Goal: Information Seeking & Learning: Check status

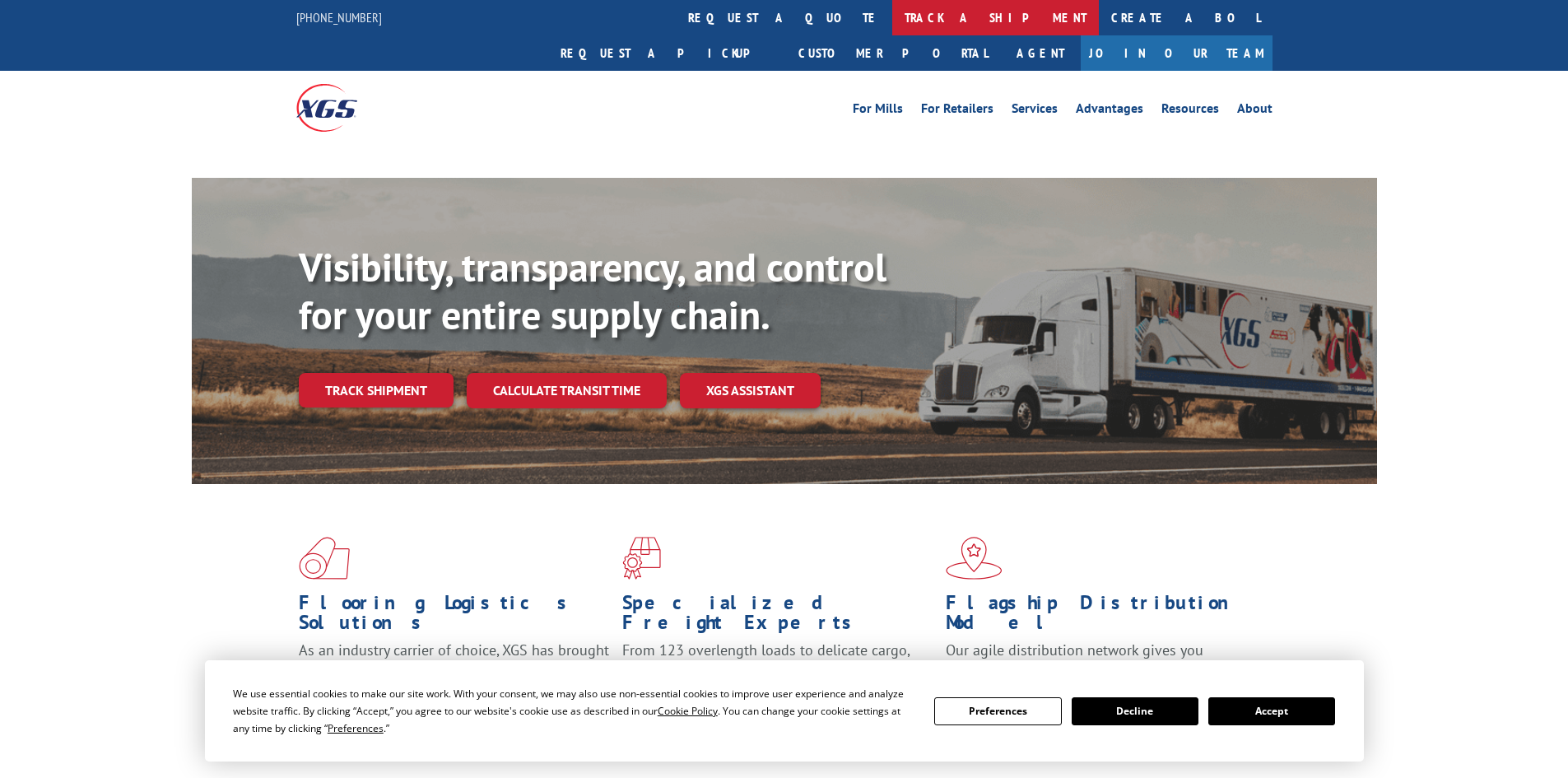
click at [892, 12] on link "track a shipment" at bounding box center [995, 17] width 207 height 36
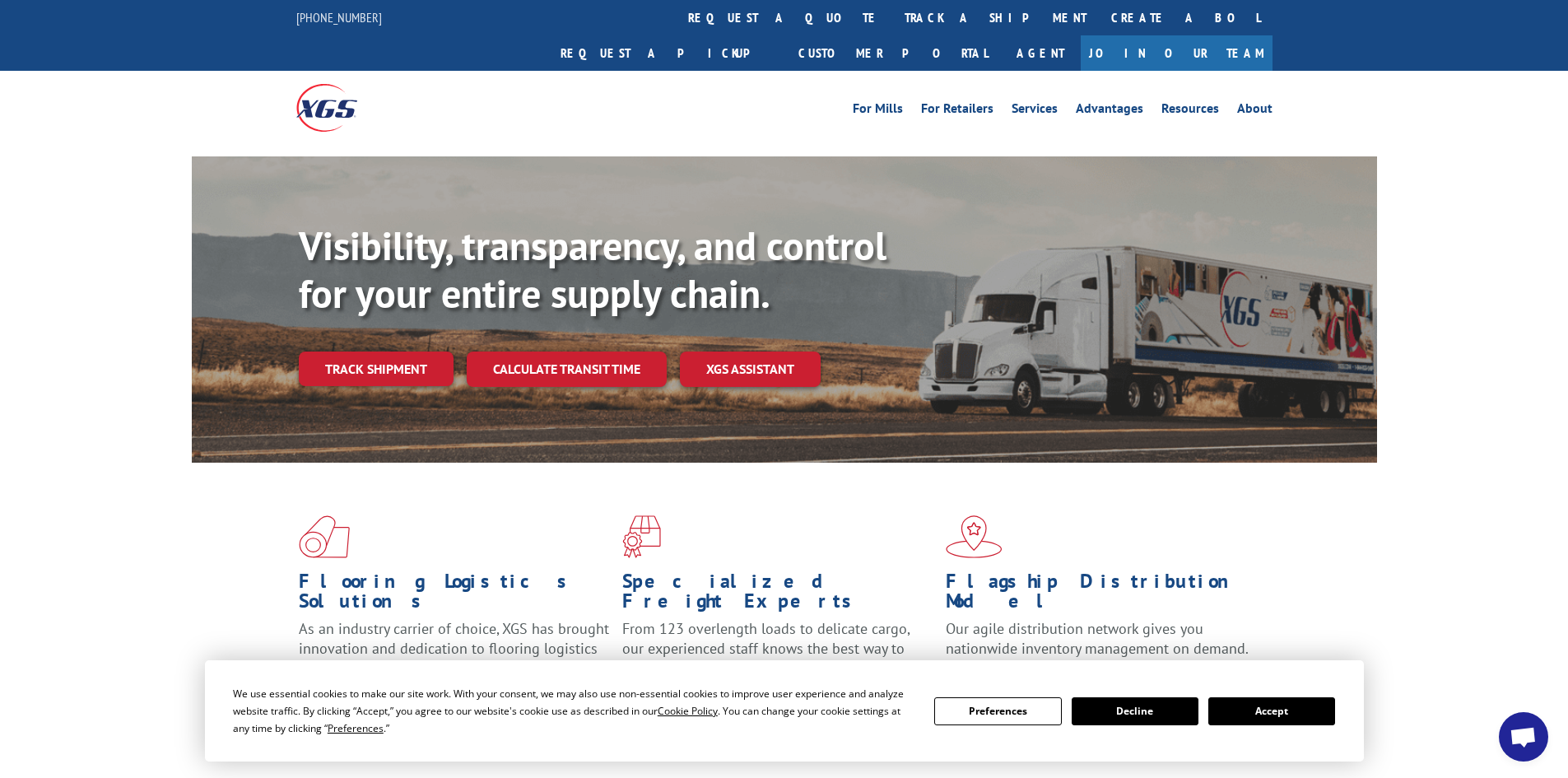
click at [1272, 714] on button "Accept" at bounding box center [1271, 712] width 127 height 28
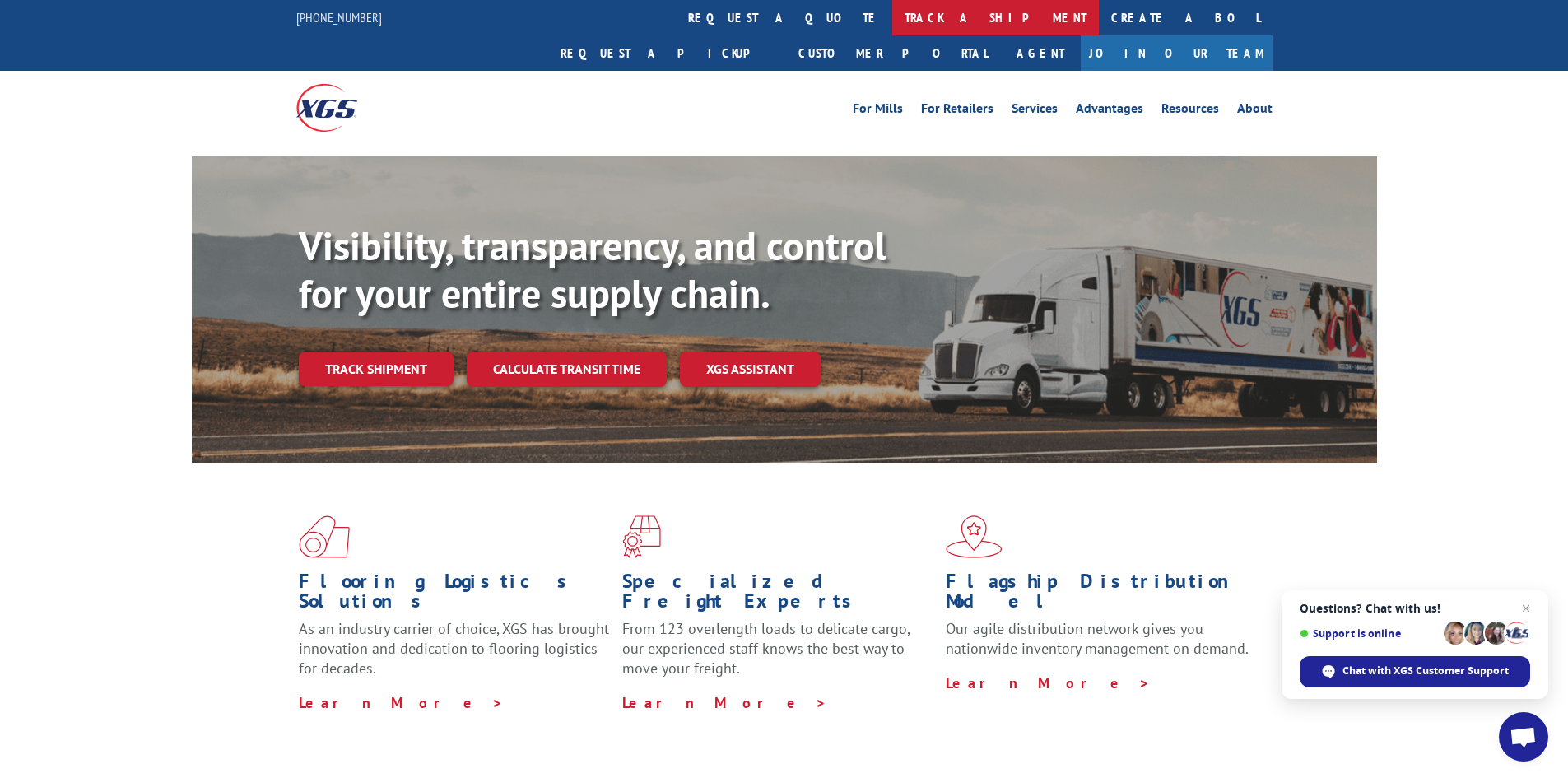
click at [892, 7] on link "track a shipment" at bounding box center [995, 17] width 207 height 36
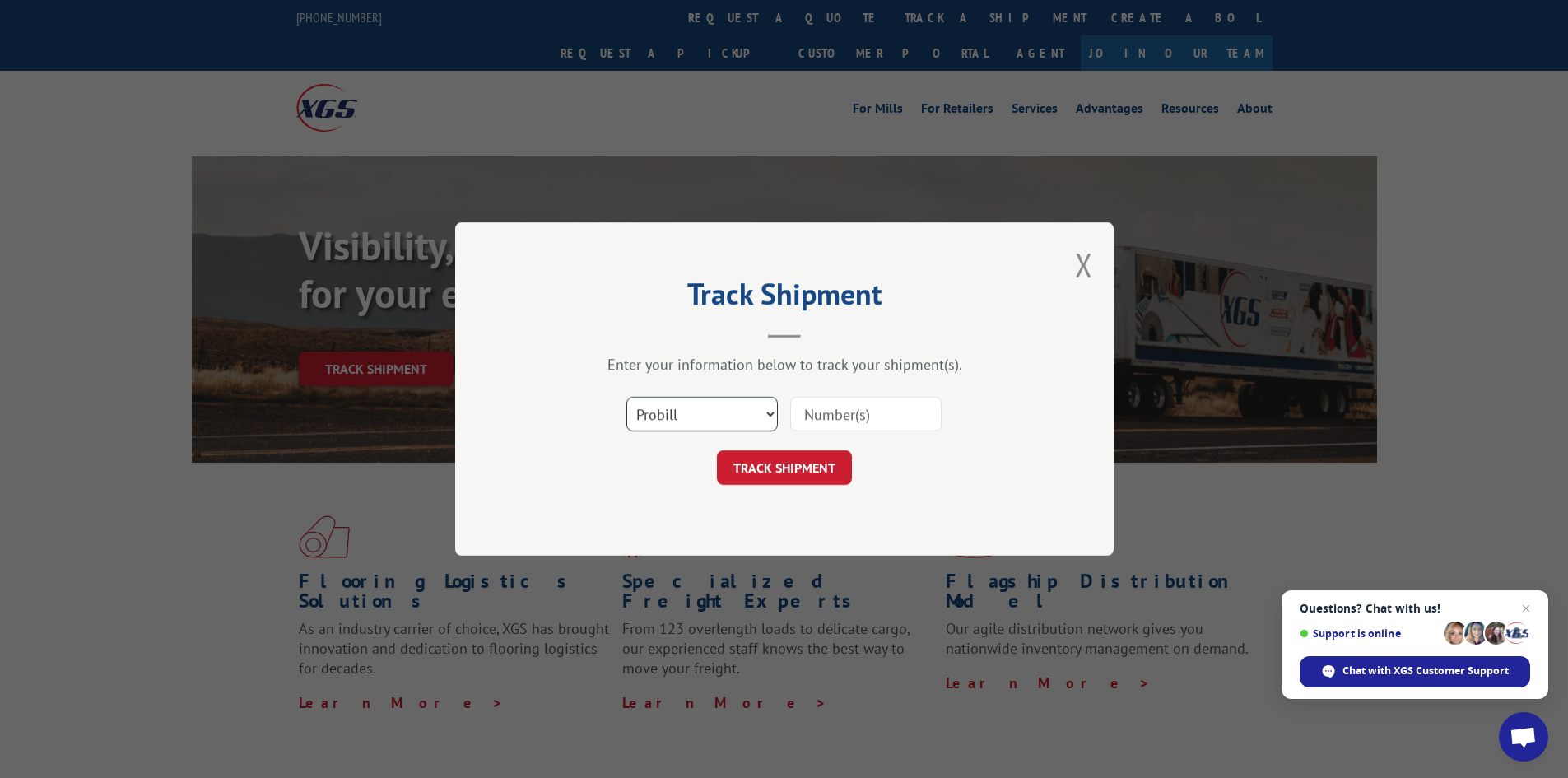
click at [683, 417] on select "Select category... Probill BOL PO" at bounding box center [702, 414] width 151 height 35
select select "bol"
click at [626, 396] on select "Select category... Probill BOL PO" at bounding box center [702, 414] width 151 height 35
paste input "6010025"
type input "6010025"
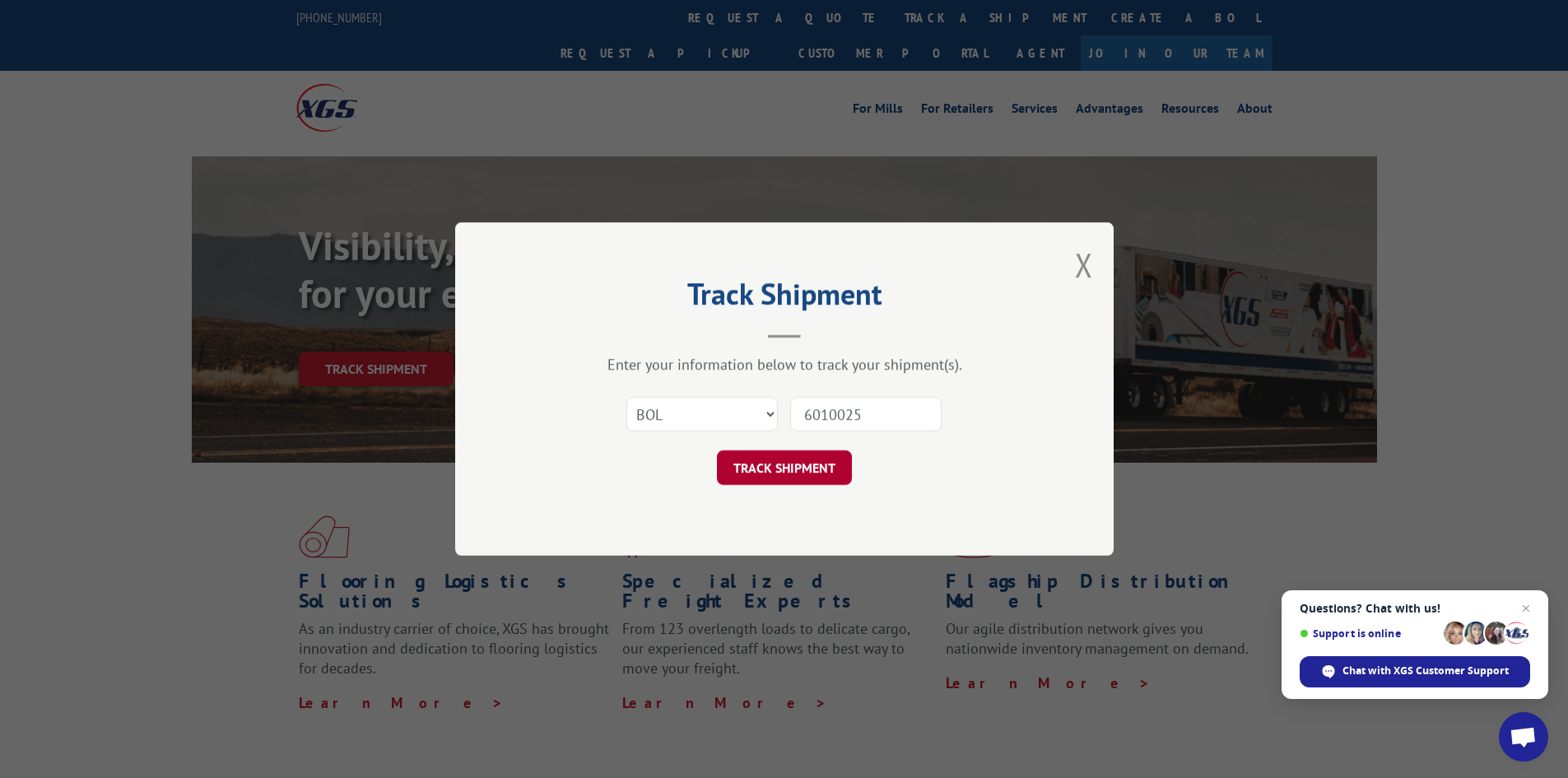
click at [803, 482] on button "TRACK SHIPMENT" at bounding box center [784, 468] width 135 height 35
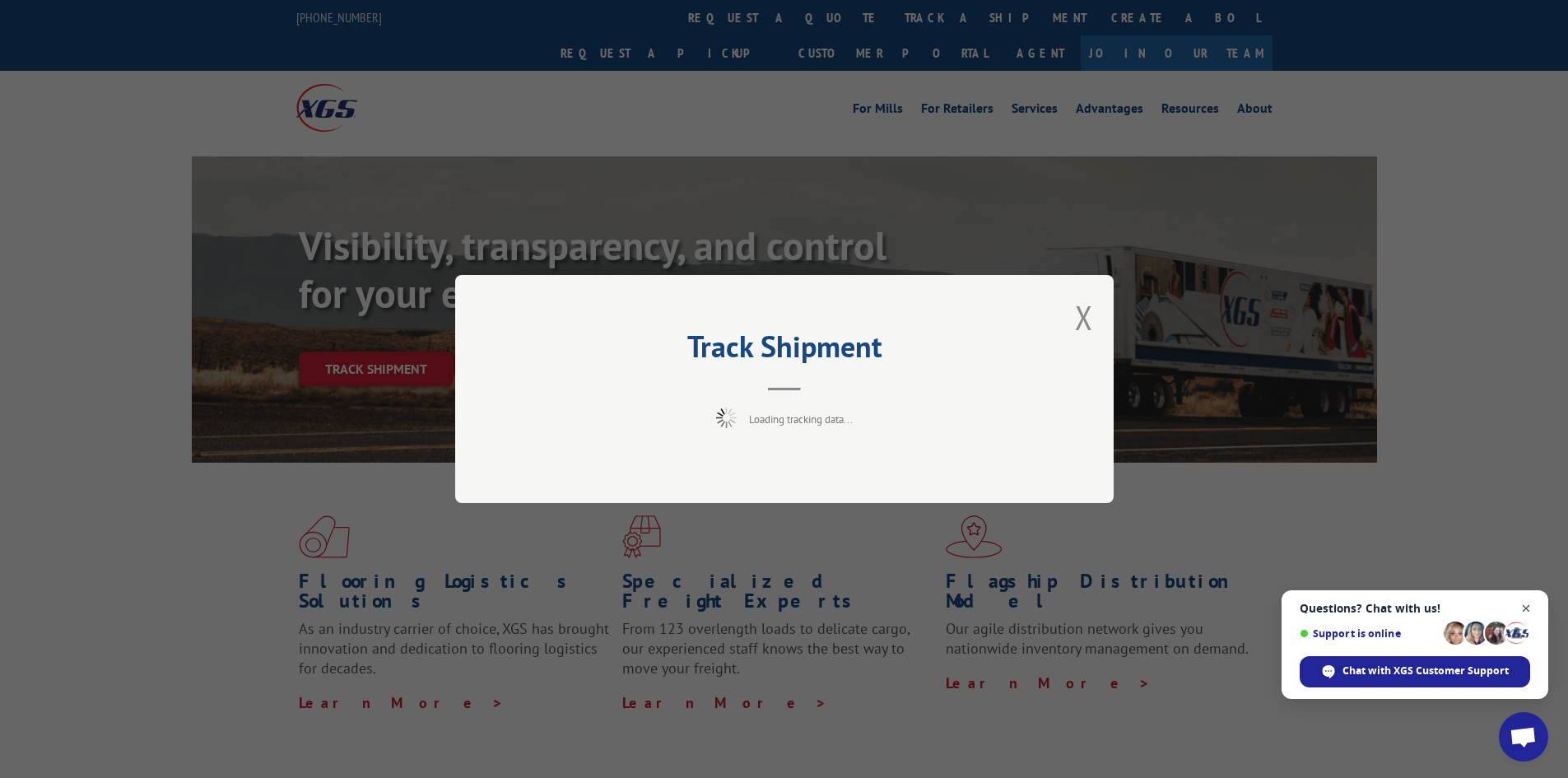
click at [1526, 606] on span "Open chat" at bounding box center [1526, 608] width 21 height 21
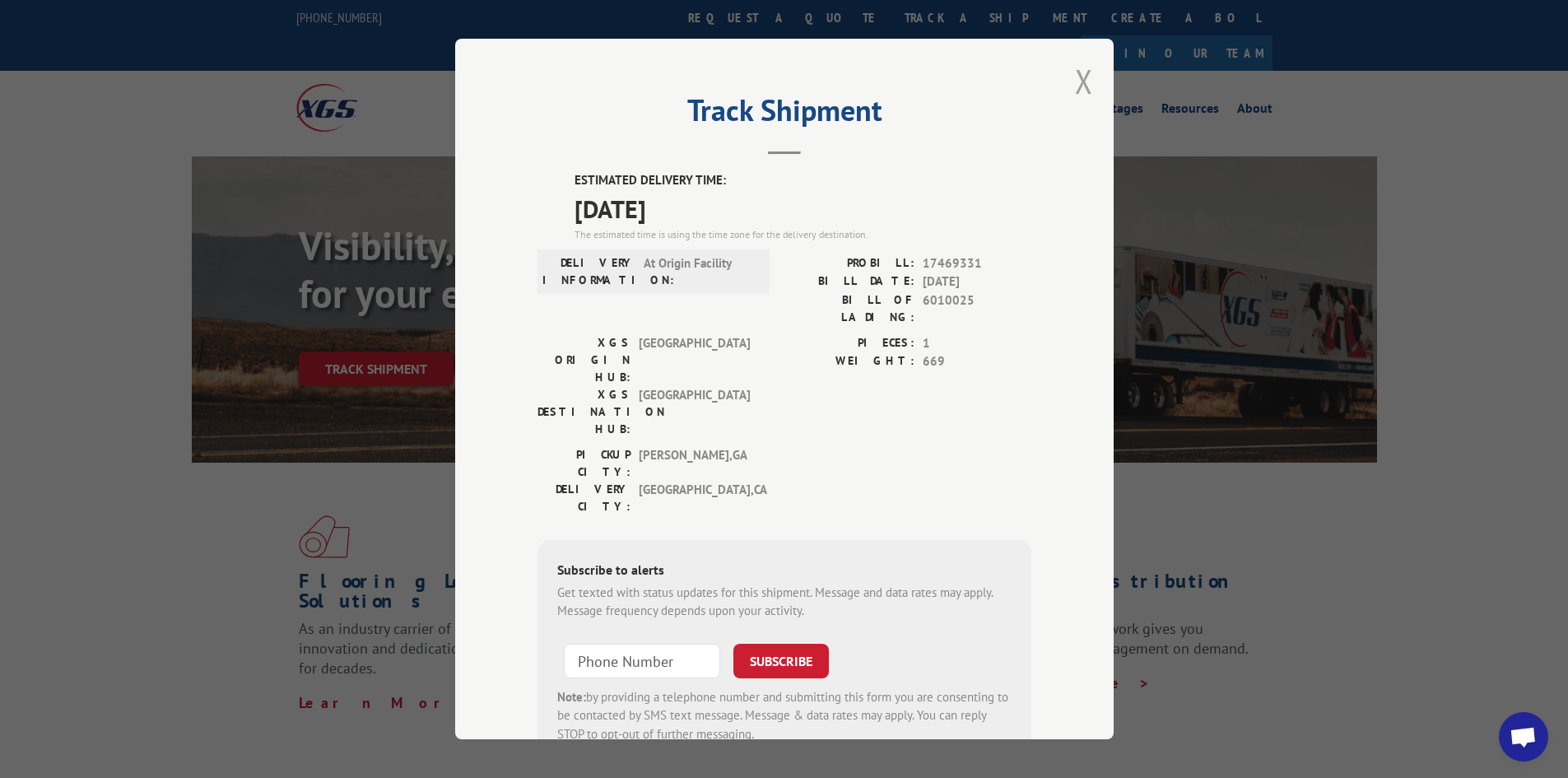
click at [1077, 77] on button "Close modal" at bounding box center [1084, 81] width 18 height 44
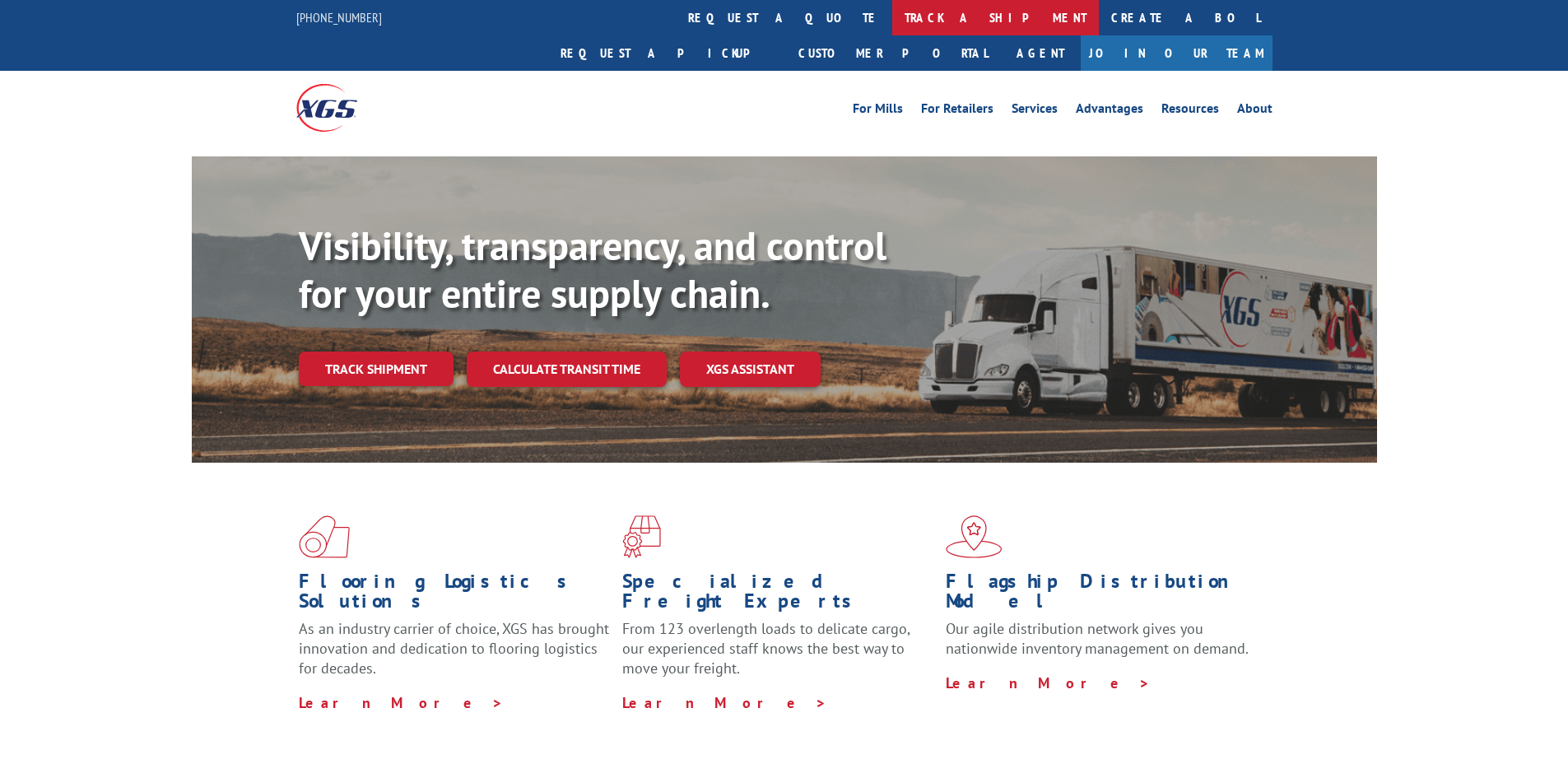
click at [892, 18] on link "track a shipment" at bounding box center [995, 17] width 207 height 36
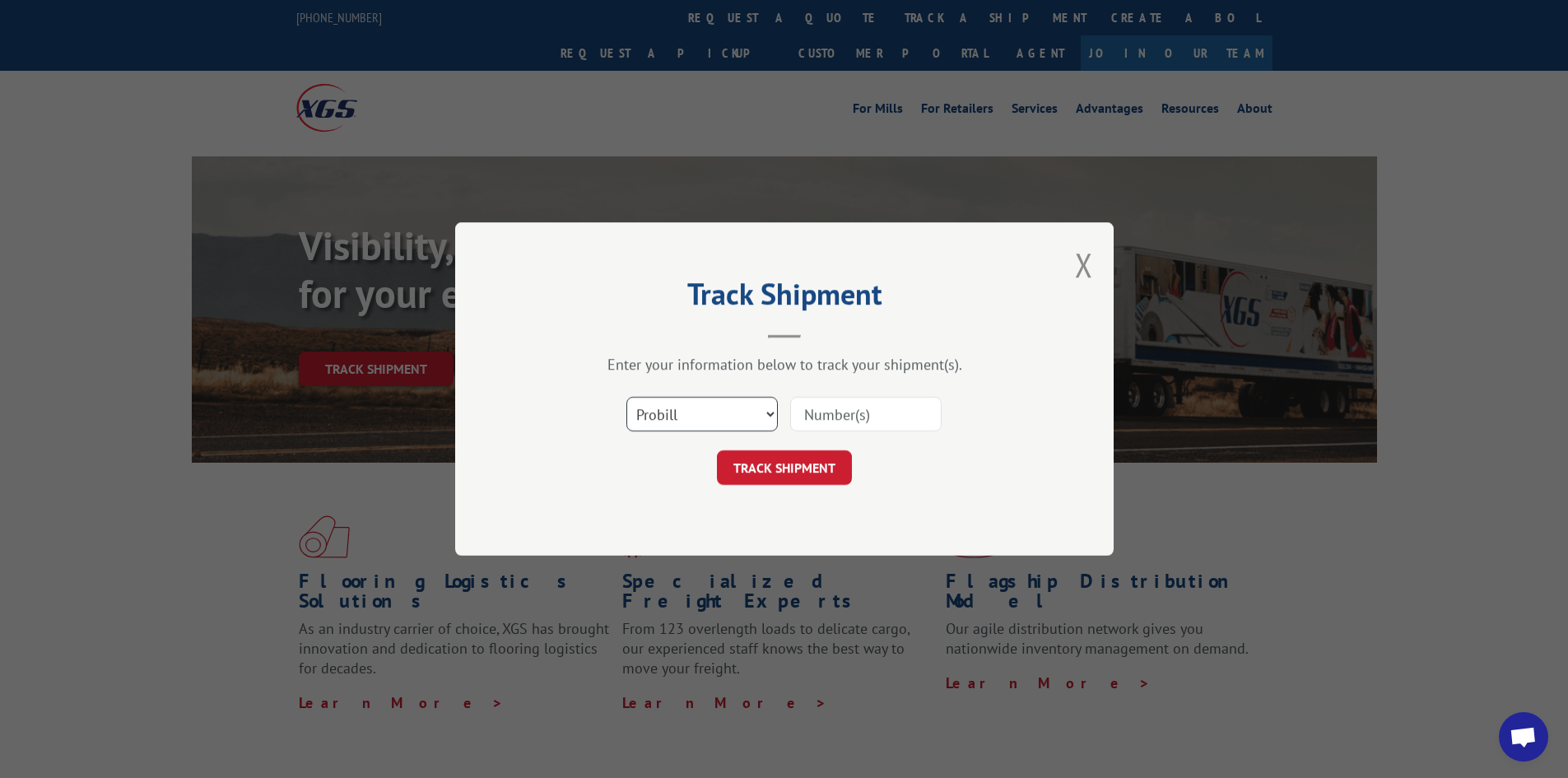
click at [677, 426] on select "Select category... Probill BOL PO" at bounding box center [702, 414] width 151 height 35
select select "bol"
click at [626, 396] on select "Select category... Probill BOL PO" at bounding box center [702, 414] width 151 height 35
paste input "5158089"
type input "5158089"
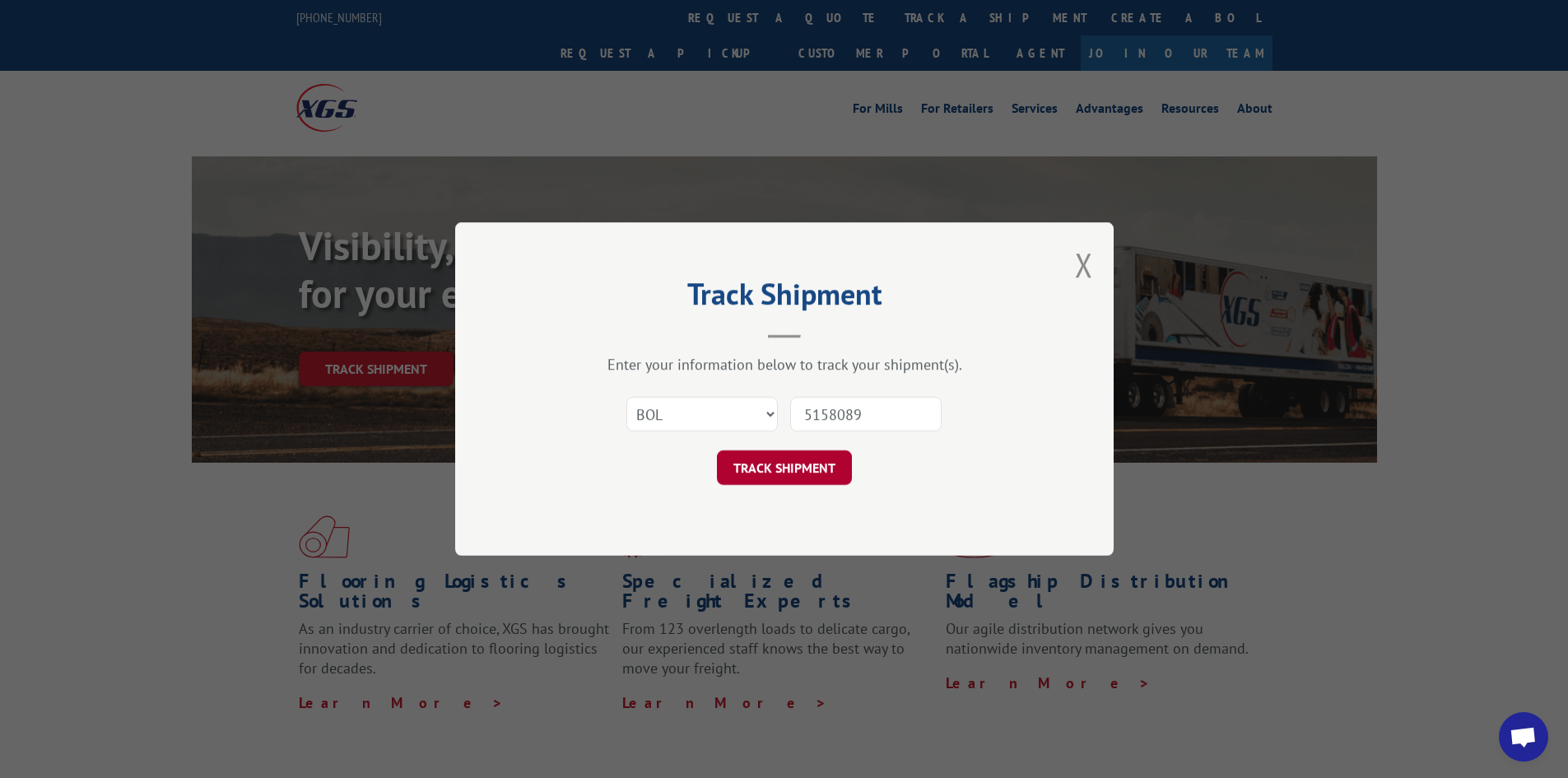
click at [802, 468] on button "TRACK SHIPMENT" at bounding box center [784, 468] width 135 height 35
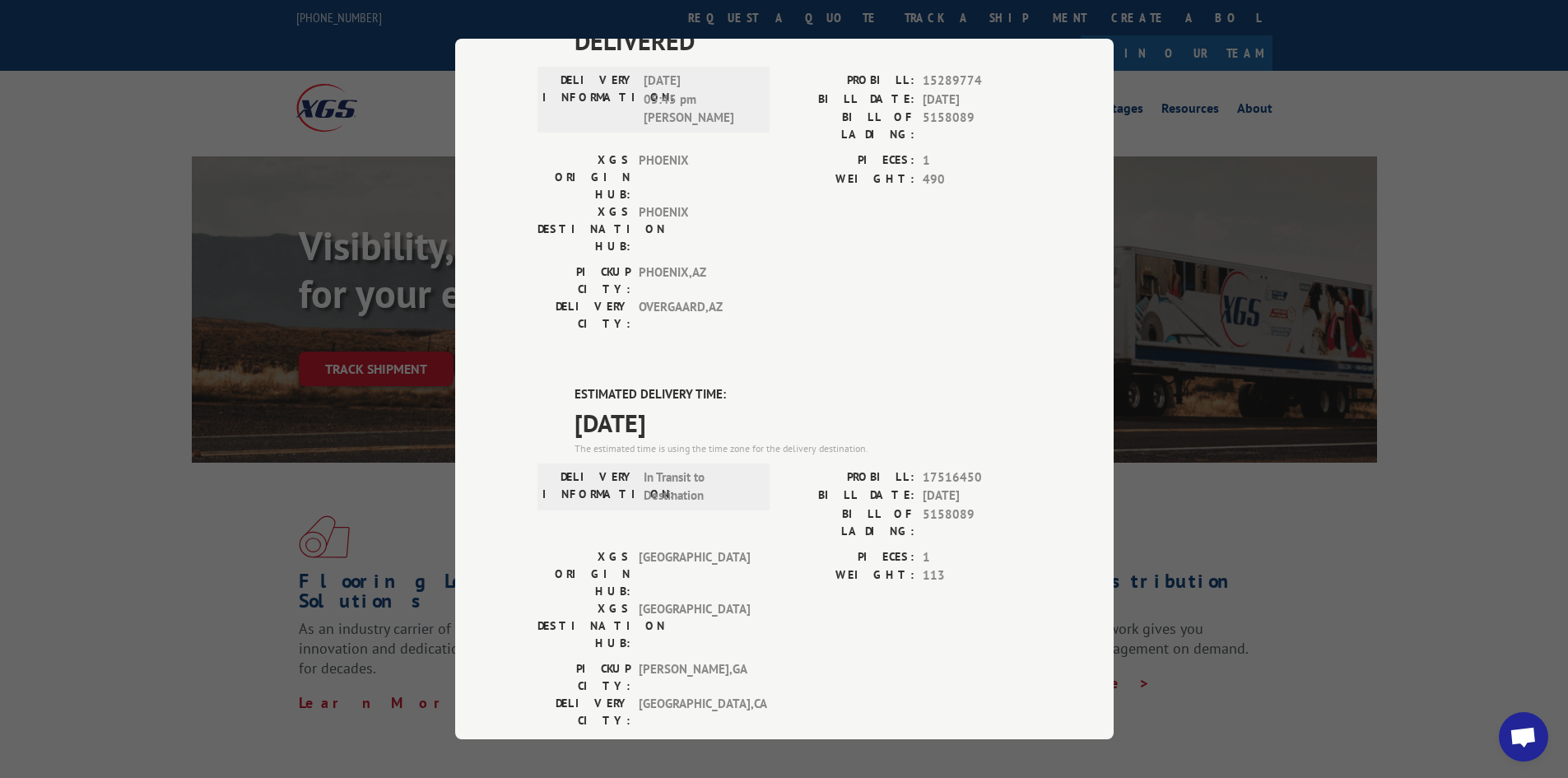
scroll to position [165, 0]
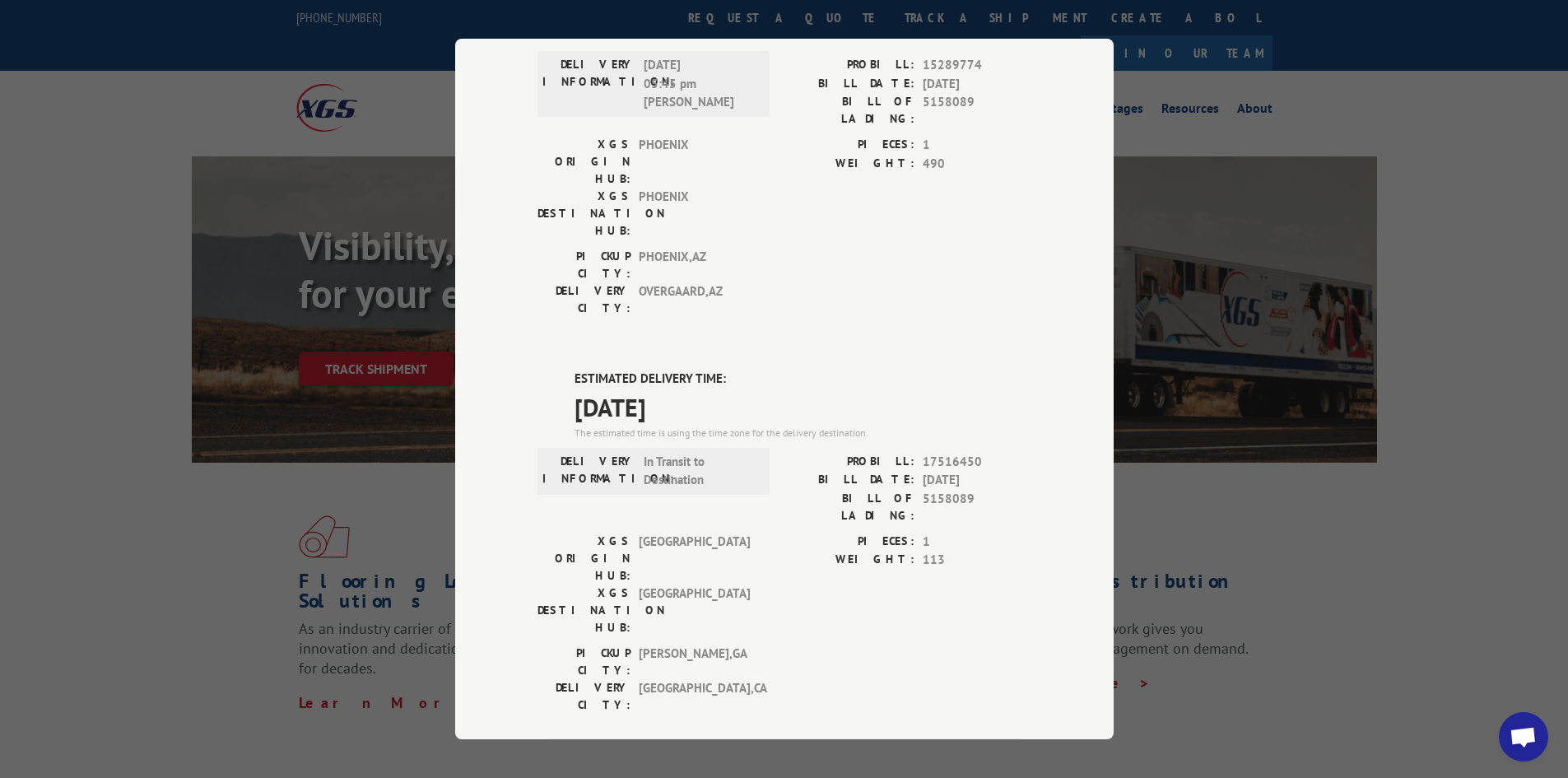
click at [1352, 456] on div "Track Shipment DELIVERED DELIVERY INFORMATION: [DATE] 05:45 pm [PERSON_NAME]: 1…" at bounding box center [784, 389] width 1568 height 778
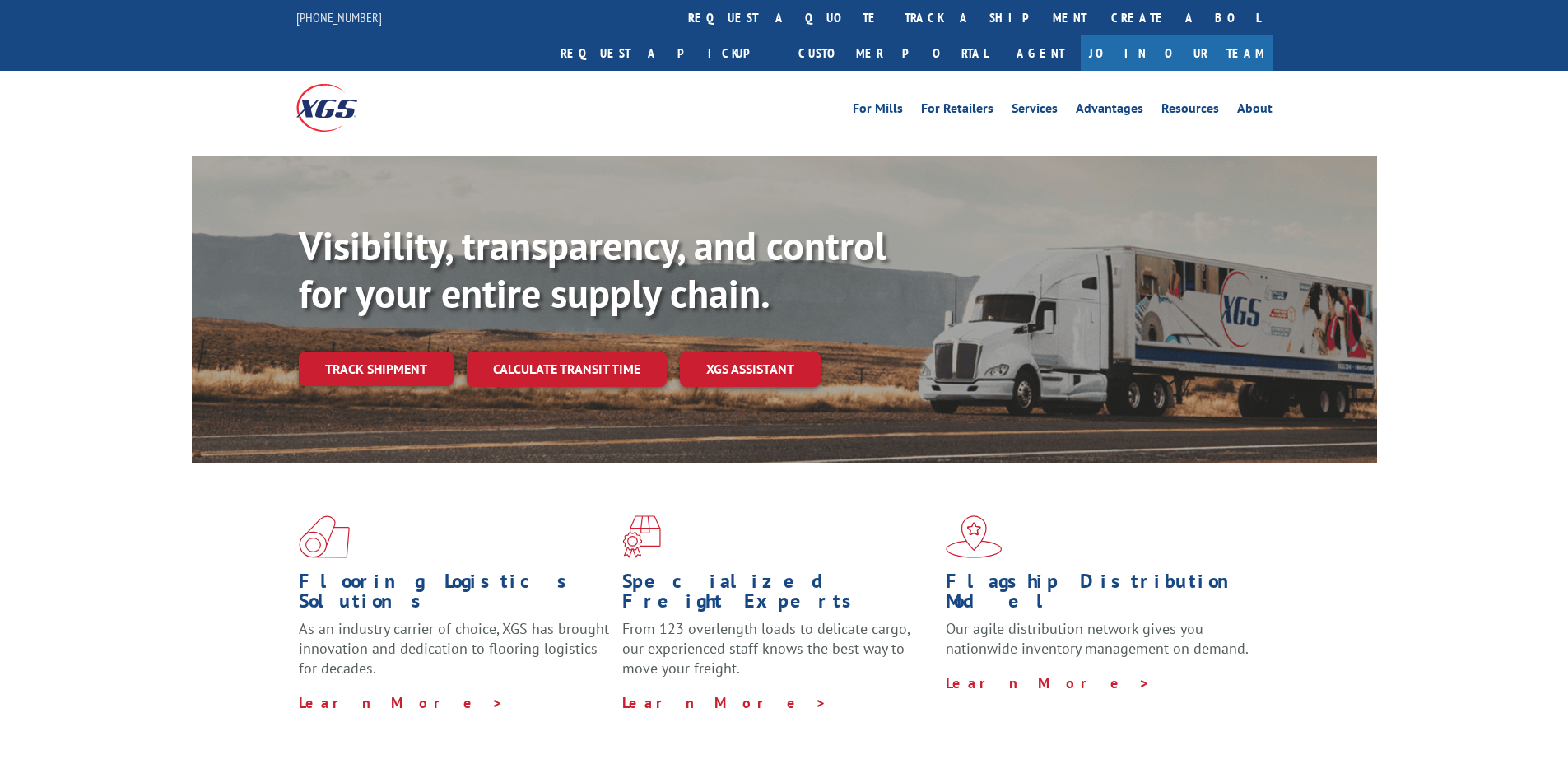
click at [774, 71] on div "For Mills For Retailers Services Advantages Resources About For Mills For Retai…" at bounding box center [784, 108] width 976 height 74
click at [892, 22] on link "track a shipment" at bounding box center [995, 17] width 207 height 36
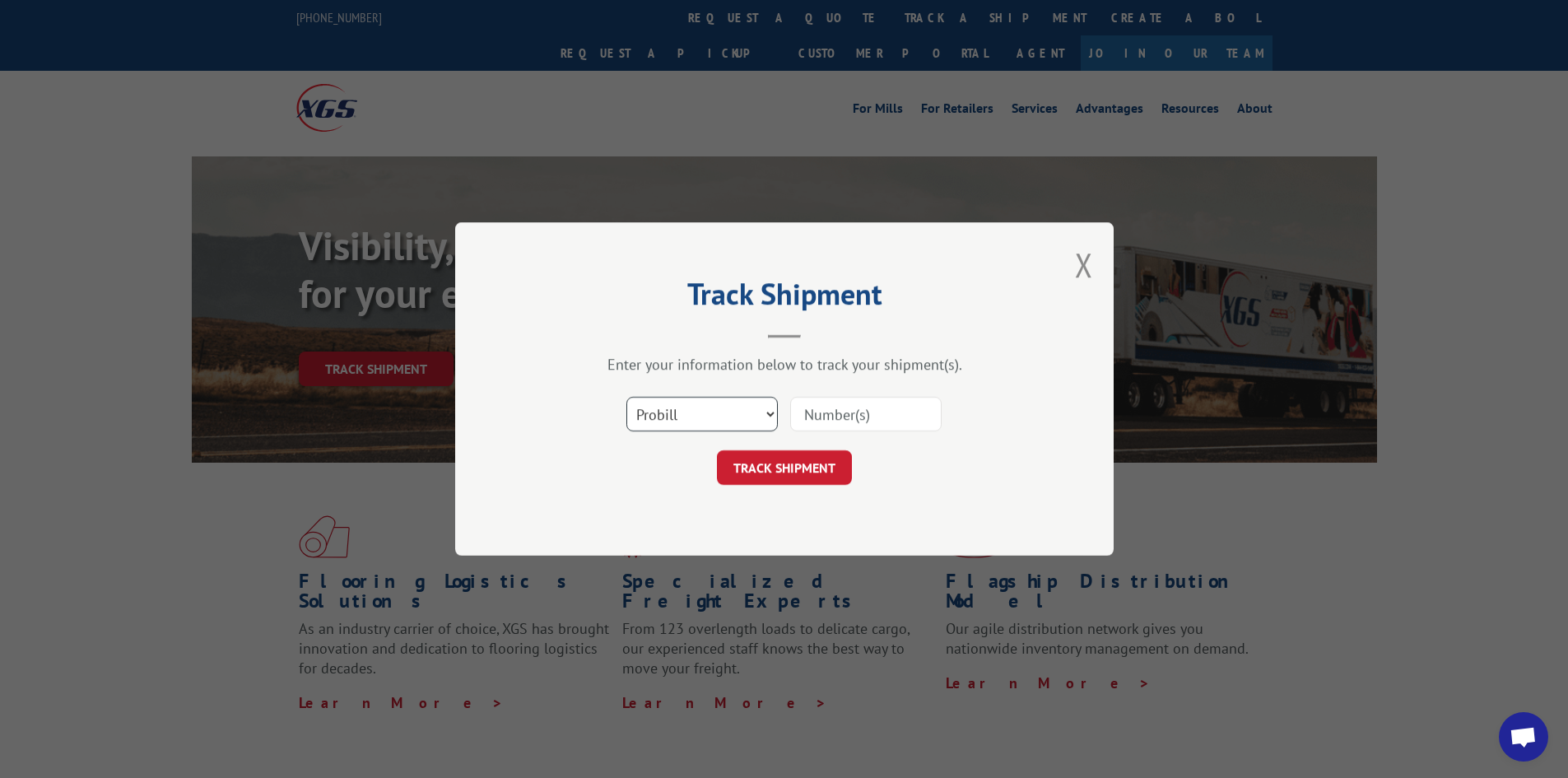
click at [661, 417] on select "Select category... Probill BOL PO" at bounding box center [702, 414] width 151 height 35
select select "bol"
click at [626, 396] on select "Select category... Probill BOL PO" at bounding box center [702, 414] width 151 height 35
click at [838, 416] on input at bounding box center [866, 414] width 151 height 35
paste input "6013210"
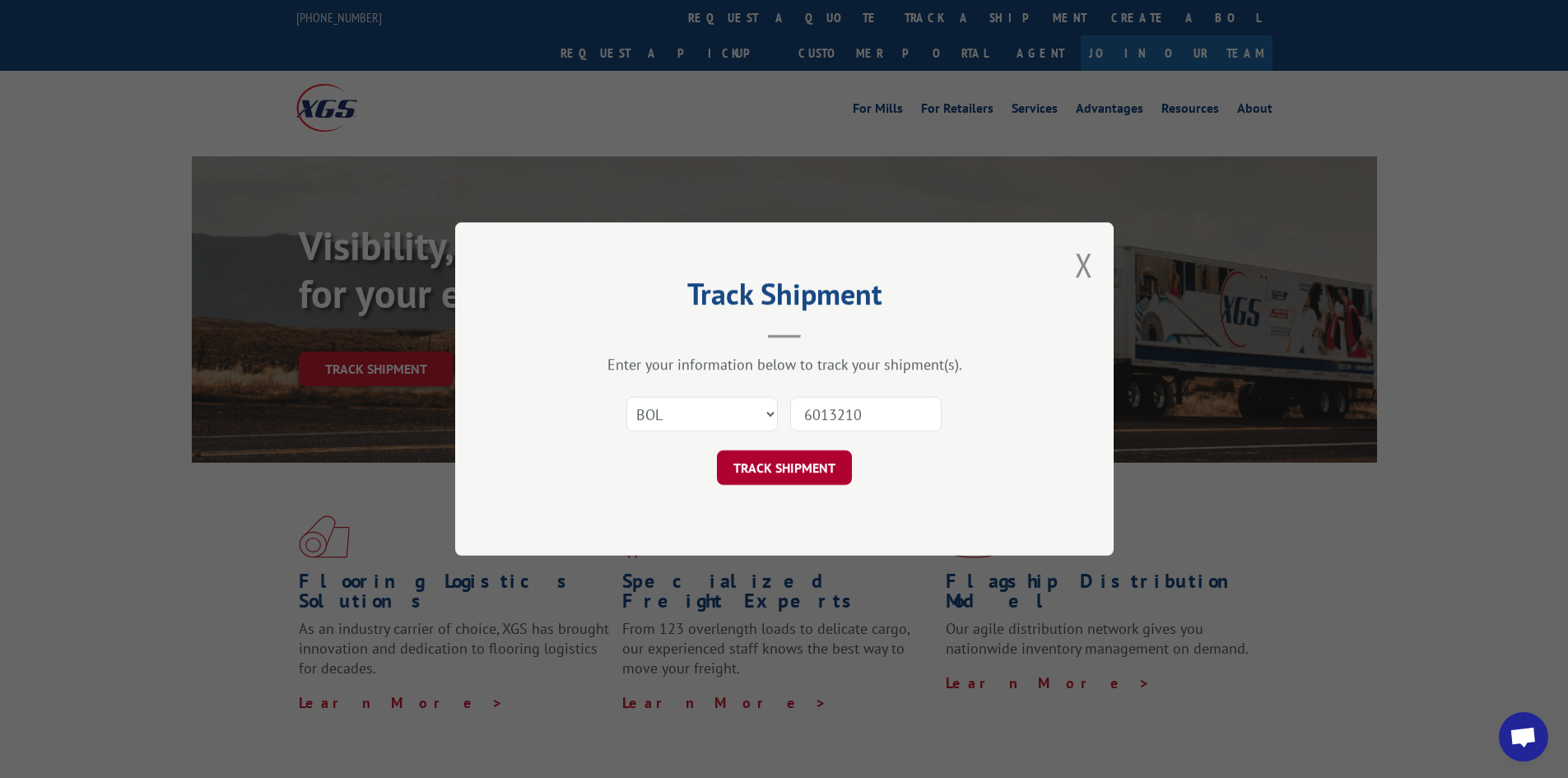
type input "6013210"
click at [793, 450] on button "TRACK SHIPMENT" at bounding box center [784, 468] width 135 height 35
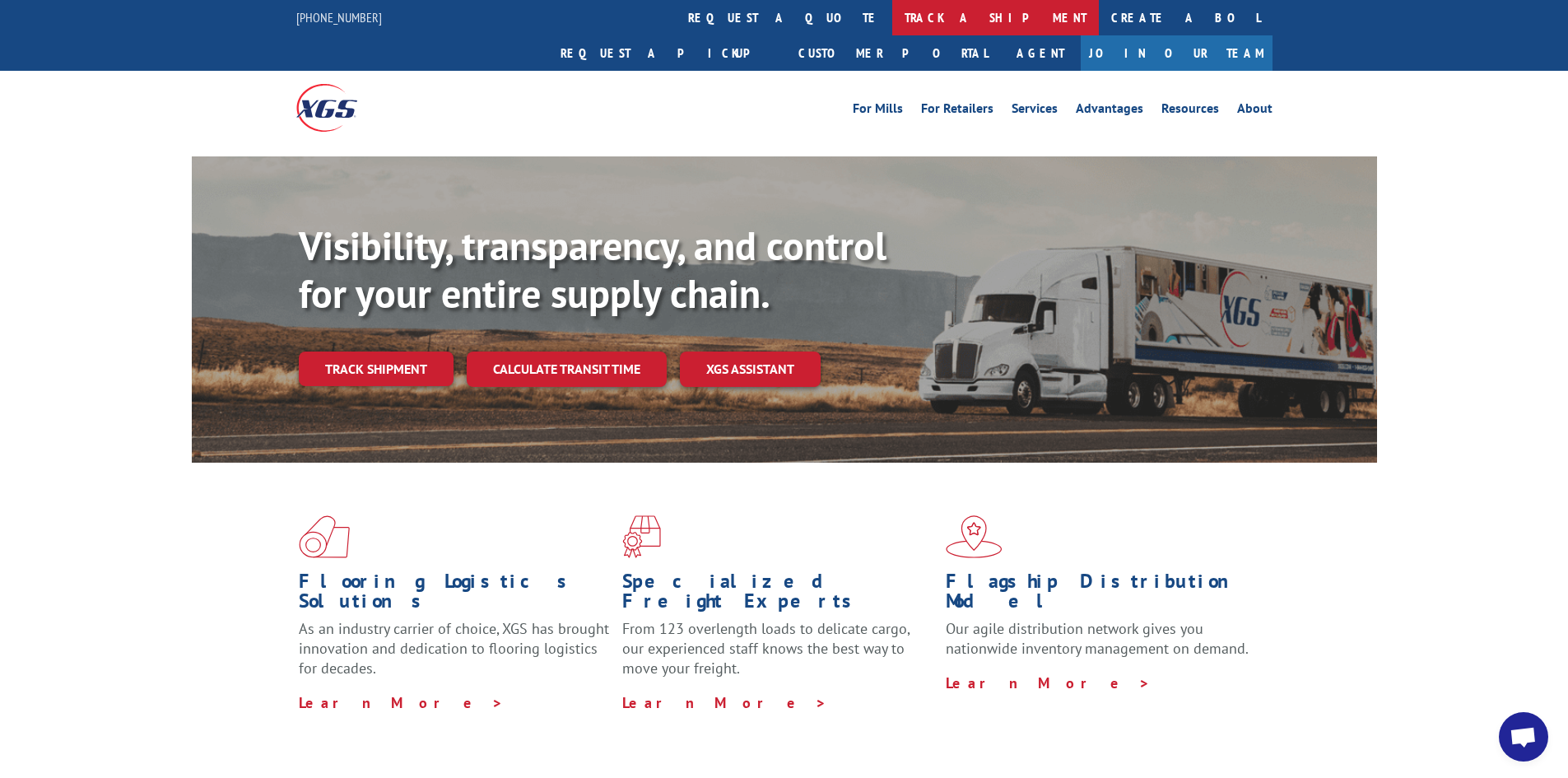
click at [892, 16] on link "track a shipment" at bounding box center [995, 17] width 207 height 36
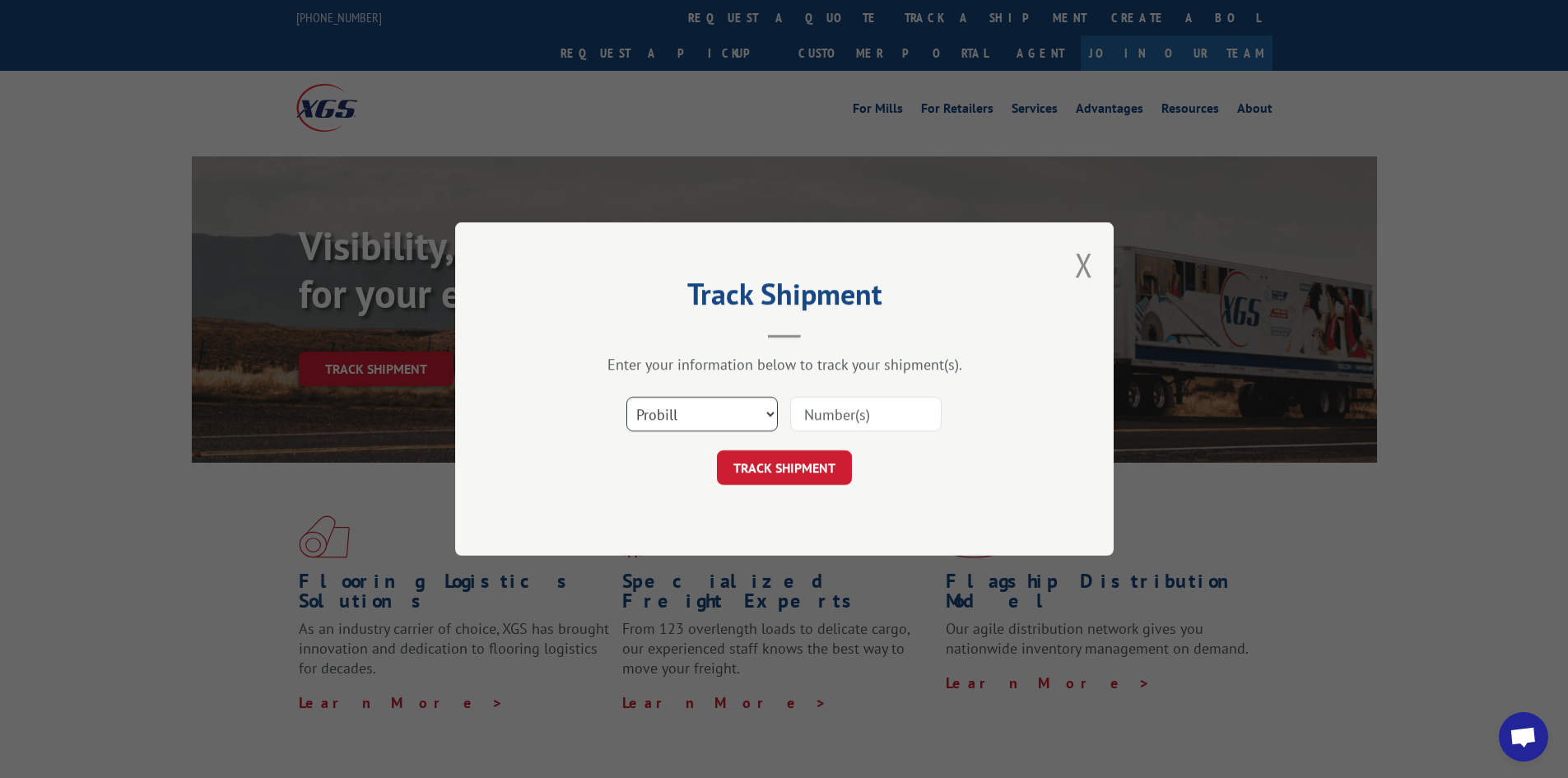
click at [693, 406] on select "Select category... Probill BOL PO" at bounding box center [702, 414] width 151 height 35
select select "bol"
click at [626, 396] on select "Select category... Probill BOL PO" at bounding box center [702, 414] width 151 height 35
paste input "6013231"
type input "6013231"
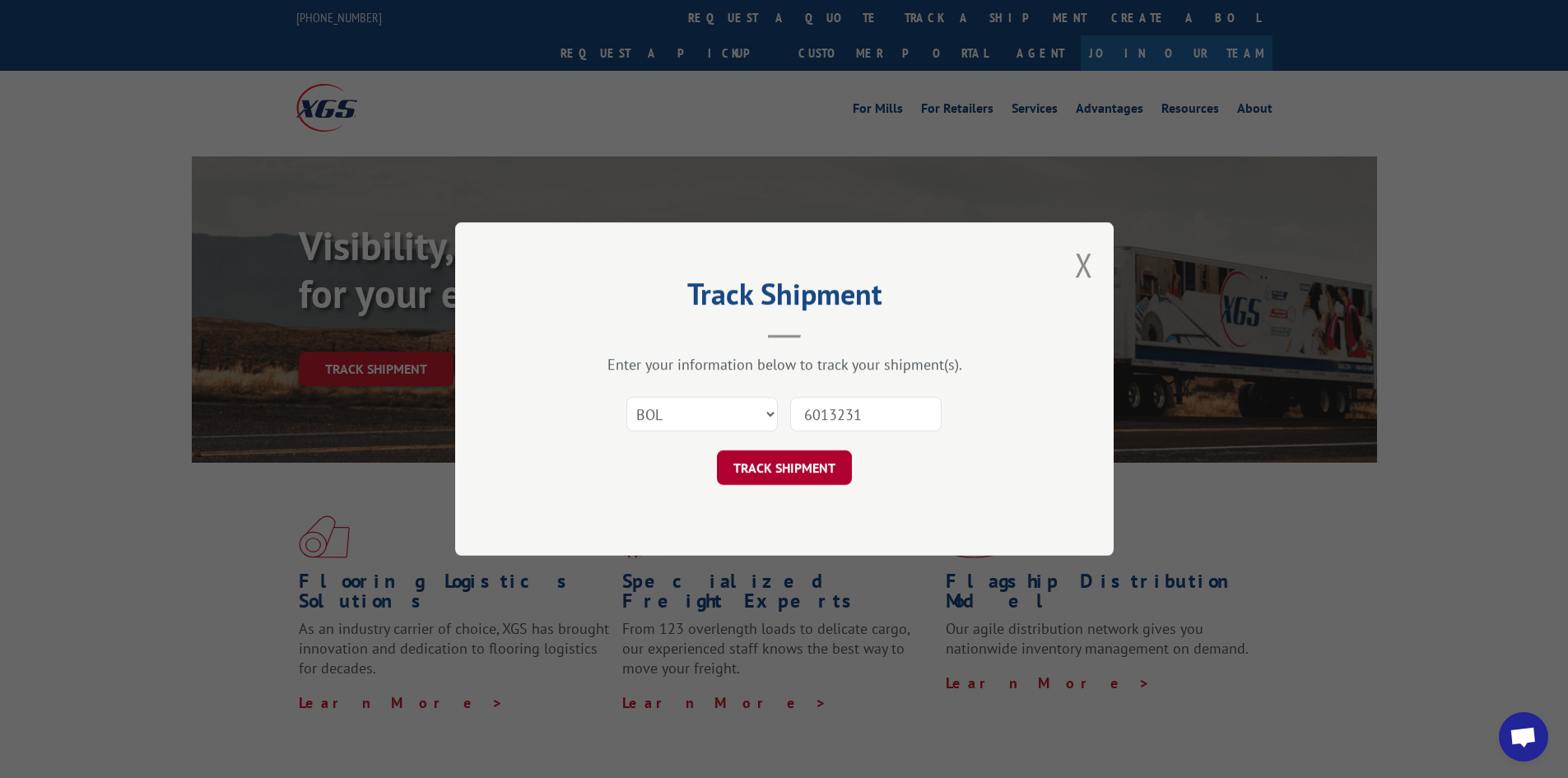
click at [825, 465] on button "TRACK SHIPMENT" at bounding box center [784, 468] width 135 height 35
